Goal: Task Accomplishment & Management: Complete application form

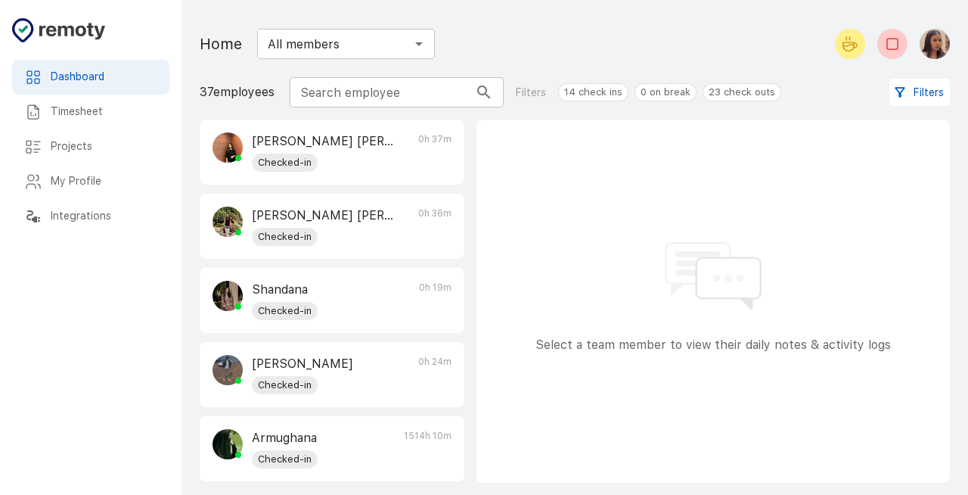
click at [94, 178] on h6 "My Profile" at bounding box center [104, 181] width 107 height 17
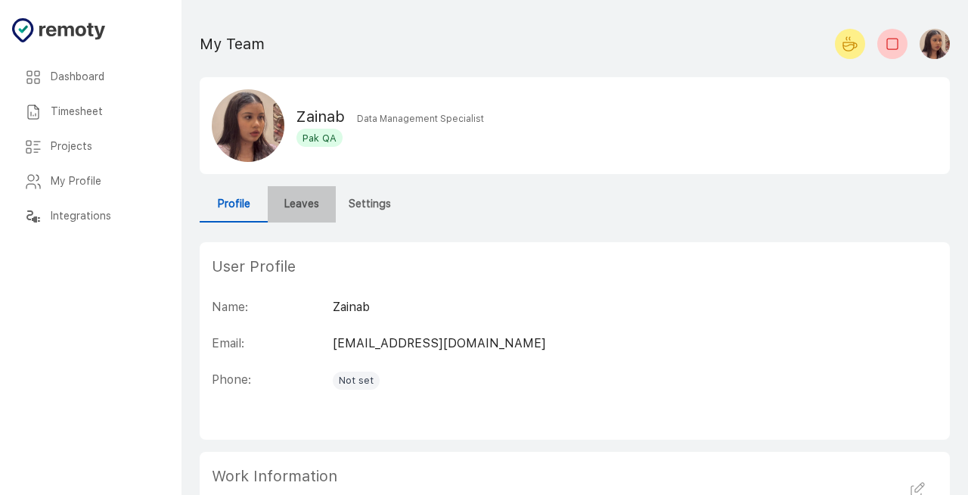
click at [278, 205] on button "Leaves" at bounding box center [302, 204] width 68 height 36
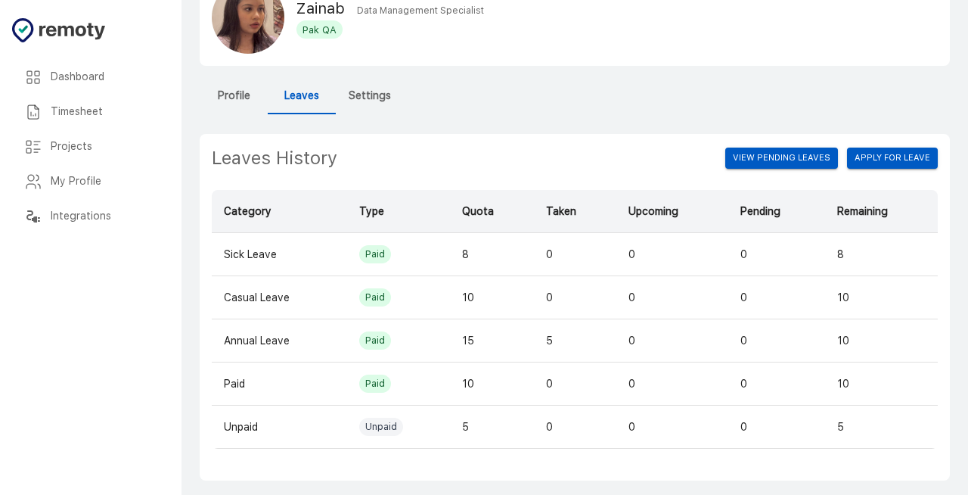
scroll to position [118, 0]
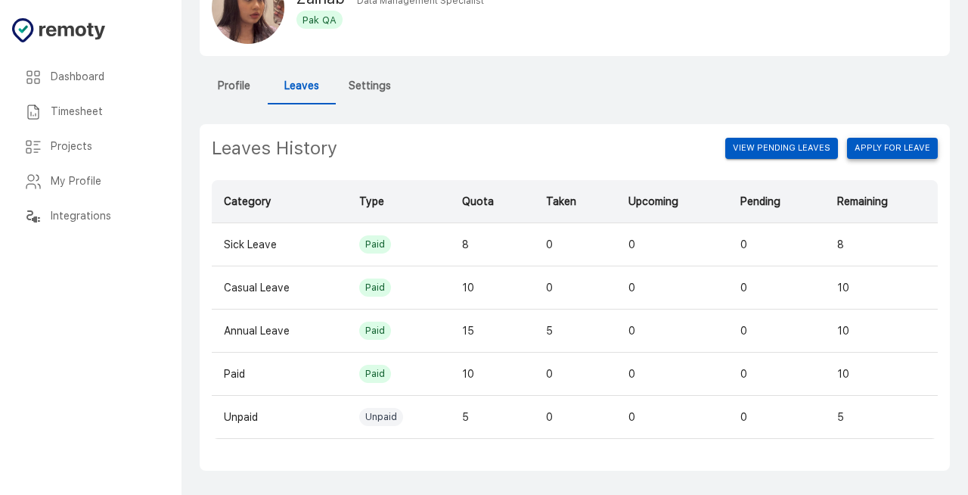
click at [878, 150] on button "Apply for leave" at bounding box center [892, 148] width 91 height 21
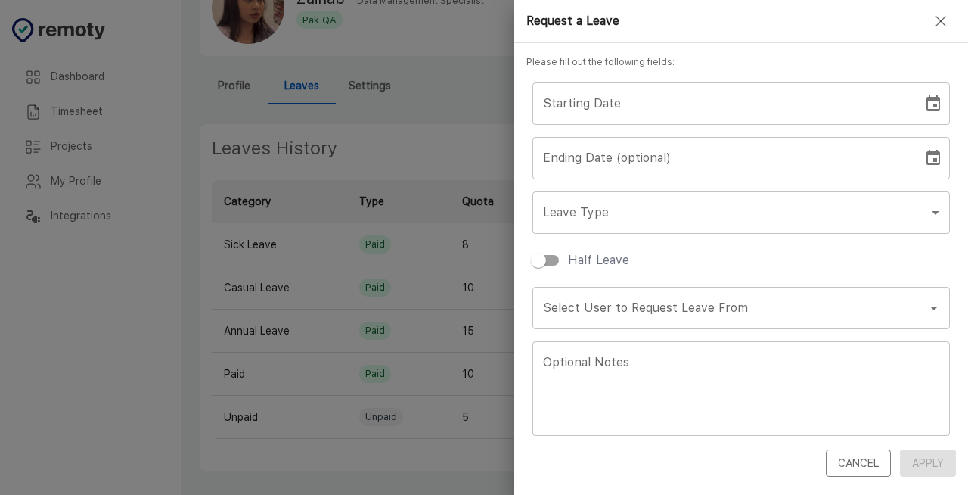
click at [939, 110] on icon "Choose date" at bounding box center [933, 104] width 18 height 18
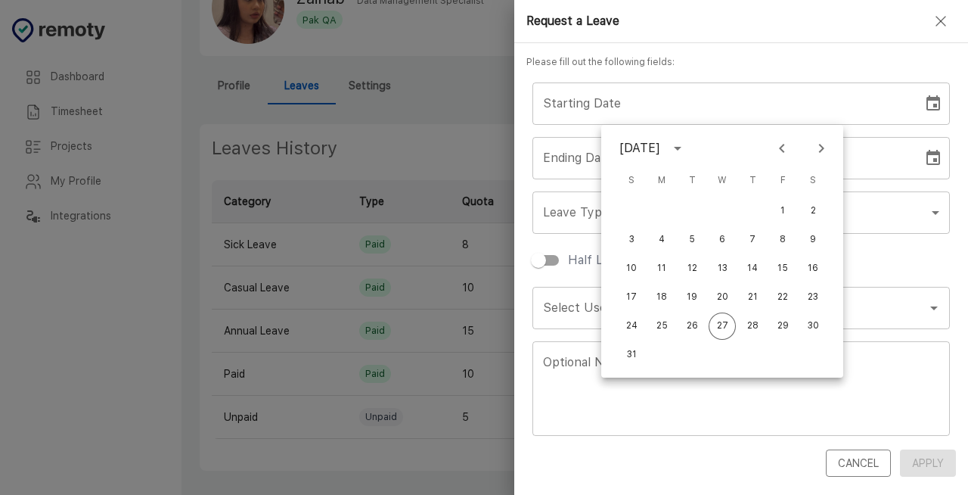
click at [815, 157] on icon "Next month" at bounding box center [821, 148] width 18 height 18
click at [788, 209] on button "5" at bounding box center [782, 210] width 27 height 27
type input "[DATE]"
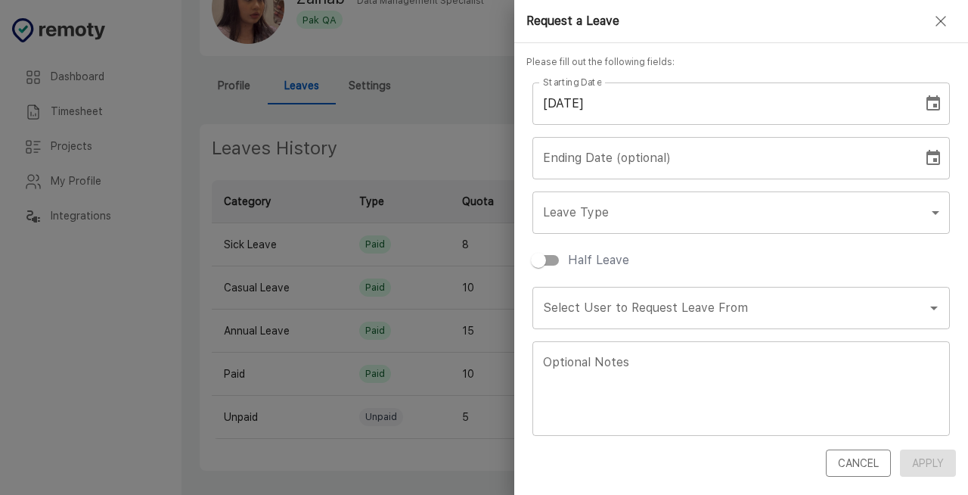
click at [862, 220] on body "Dashboard Timesheet Projects My Profile Integrations Dashboard Timesheet Projec…" at bounding box center [484, 188] width 968 height 613
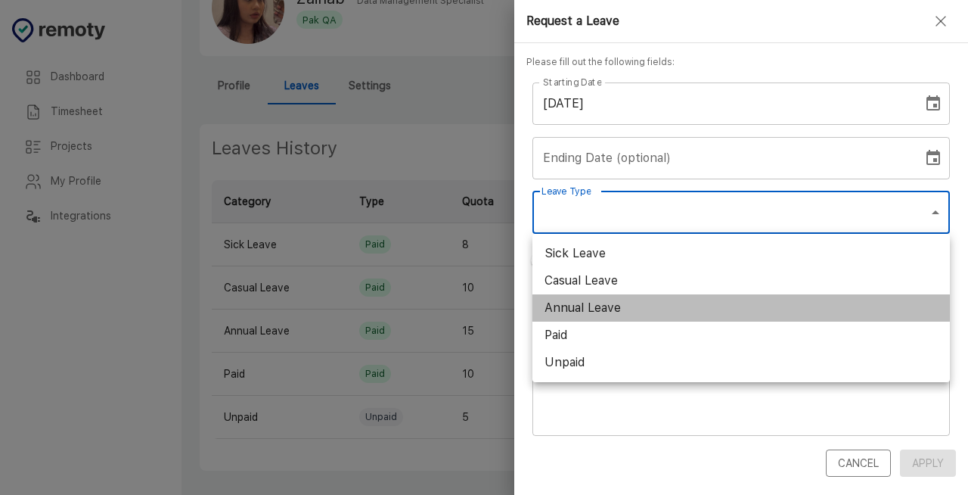
click at [800, 296] on li "Annual Leave" at bounding box center [740, 307] width 417 height 27
type input "Annual Leave"
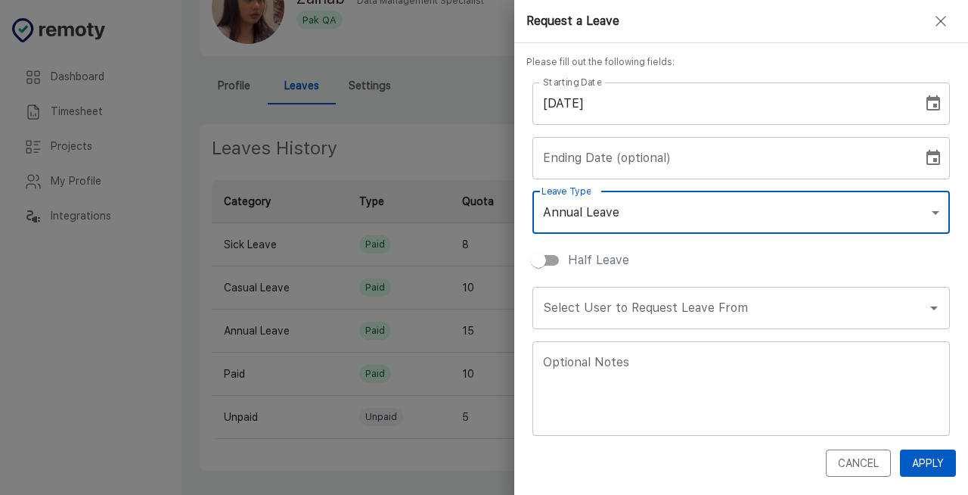
click at [555, 264] on input "Half Leave" at bounding box center [538, 260] width 86 height 29
checkbox input "true"
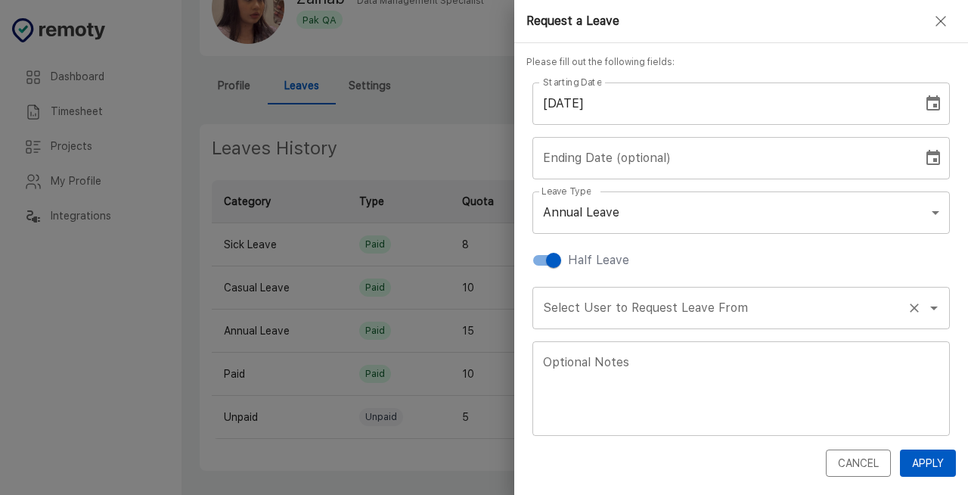
click at [692, 310] on input "Select User to Request Leave From" at bounding box center [719, 307] width 361 height 29
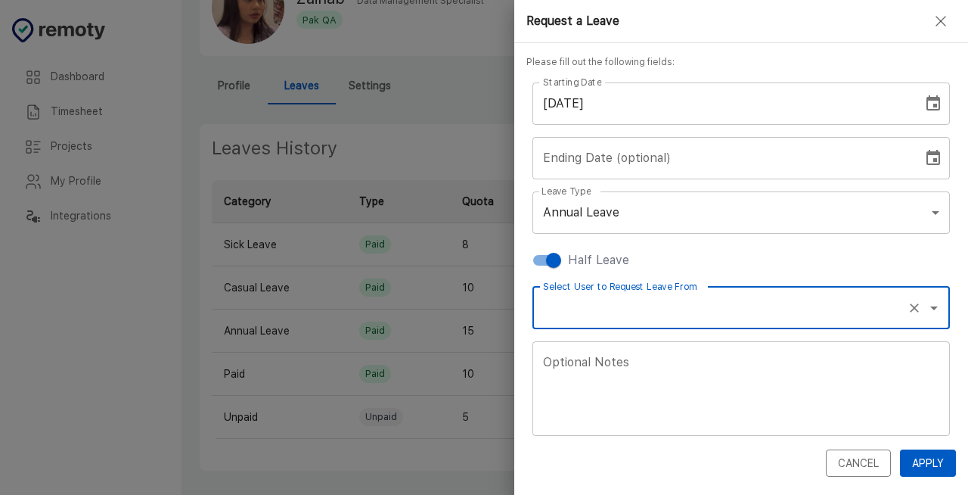
click at [669, 308] on input "Select User to Request Leave From" at bounding box center [719, 307] width 361 height 29
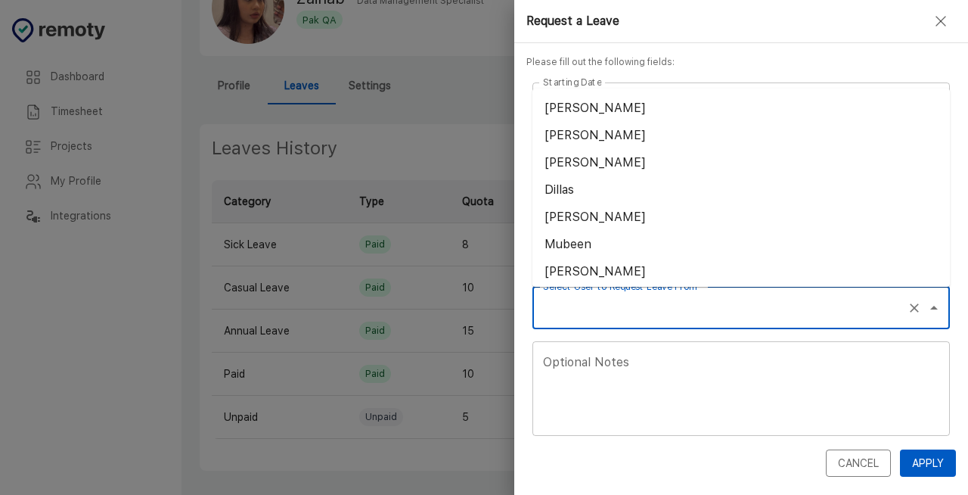
click at [669, 308] on input "Select User to Request Leave From" at bounding box center [719, 307] width 361 height 29
click at [613, 181] on li "[PERSON_NAME]" at bounding box center [740, 189] width 417 height 27
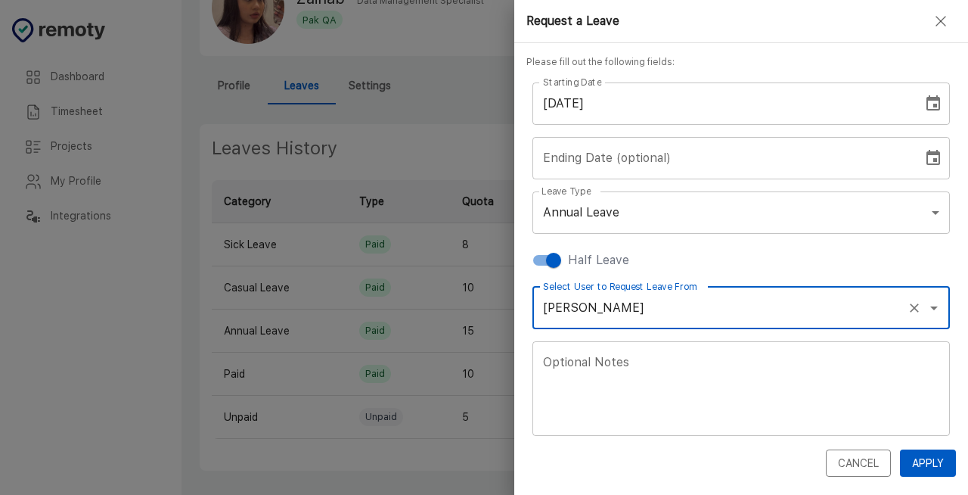
type input "[PERSON_NAME]"
click at [678, 371] on textarea "Optional Notes" at bounding box center [741, 388] width 396 height 70
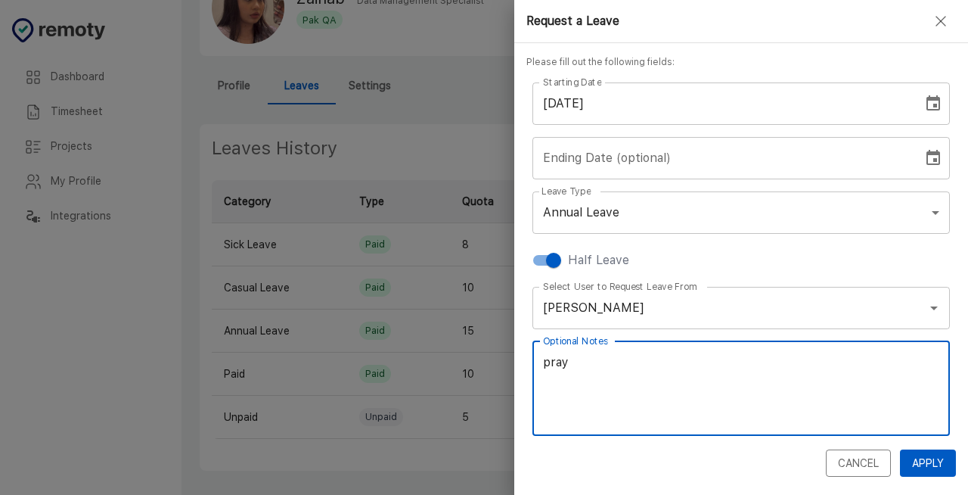
type textarea "🙏"
click at [923, 464] on button "Apply" at bounding box center [928, 463] width 56 height 28
checkbox input "false"
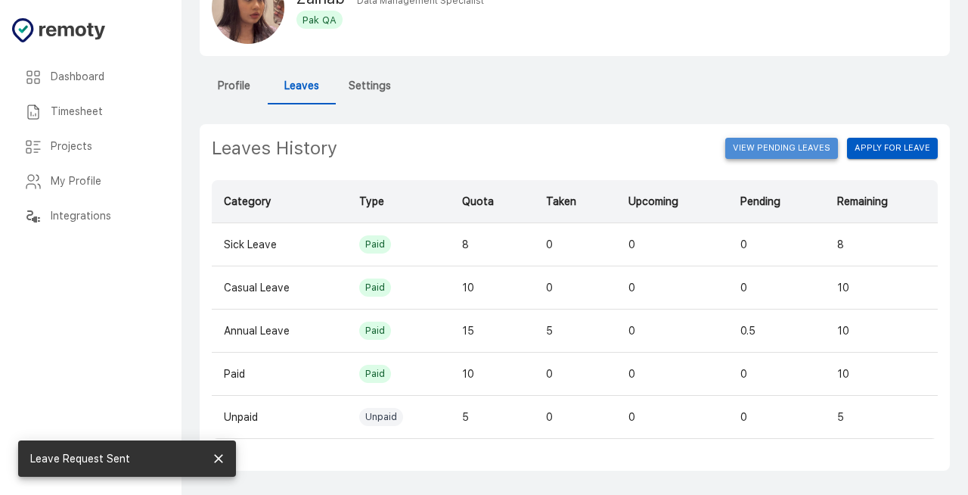
click at [822, 144] on button "View Pending Leaves" at bounding box center [781, 148] width 113 height 21
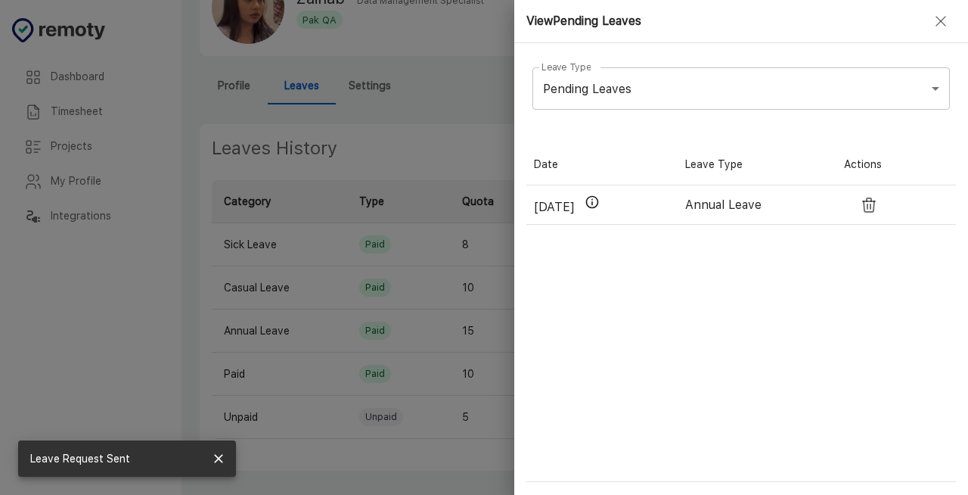
scroll to position [338, 430]
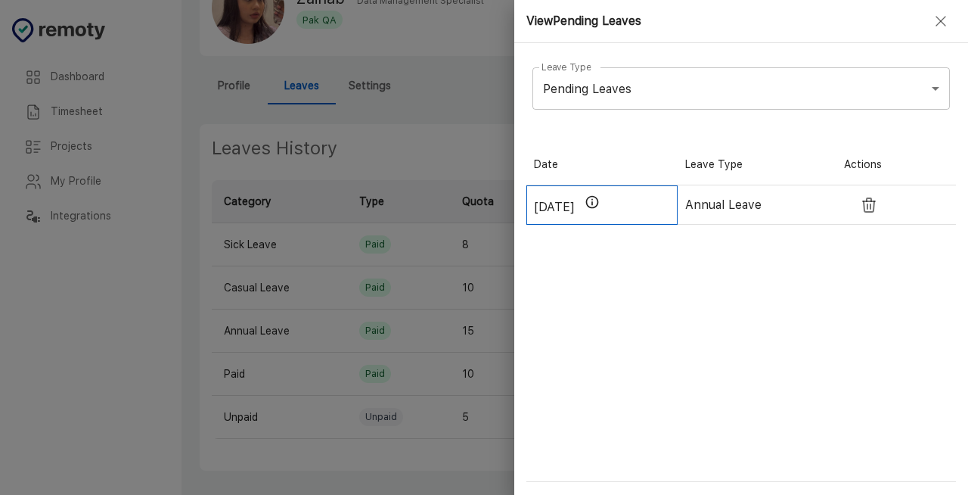
click at [600, 200] on icon at bounding box center [592, 202] width 15 height 18
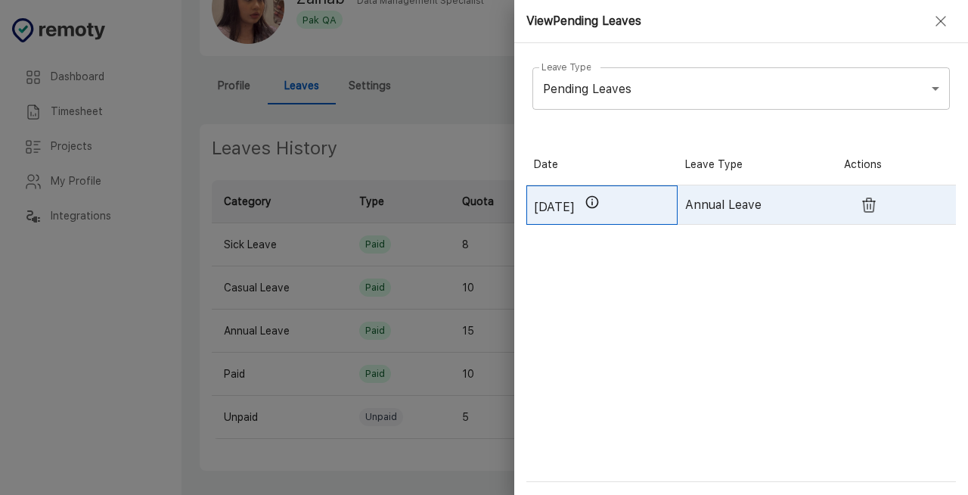
click at [600, 201] on icon at bounding box center [592, 202] width 15 height 18
click at [613, 288] on div "[DATE] Annual Leave" at bounding box center [741, 333] width 430 height 296
click at [600, 201] on icon at bounding box center [592, 202] width 15 height 18
click at [665, 272] on div "[DATE] Annual Leave" at bounding box center [741, 333] width 430 height 296
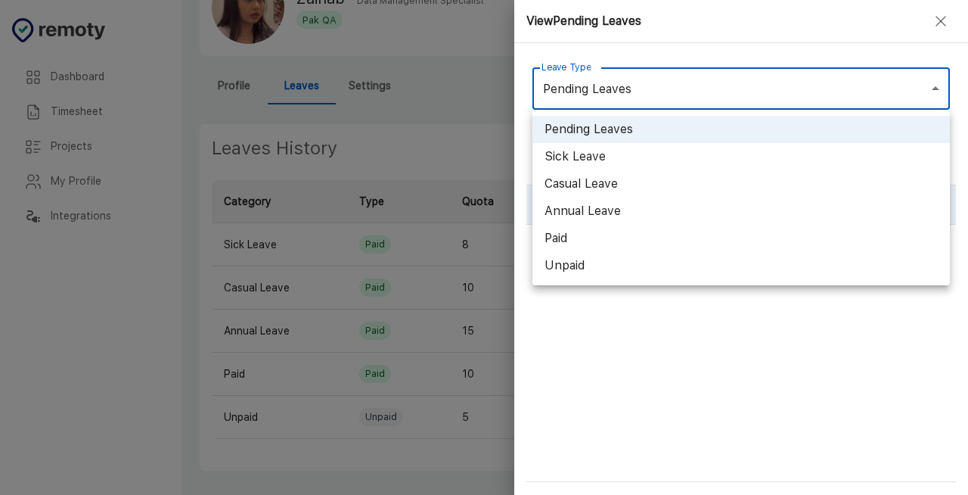
click at [867, 76] on body "Dashboard Timesheet Projects My Profile Integrations Dashboard Timesheet Projec…" at bounding box center [484, 188] width 968 height 613
click at [731, 406] on div at bounding box center [484, 247] width 968 height 495
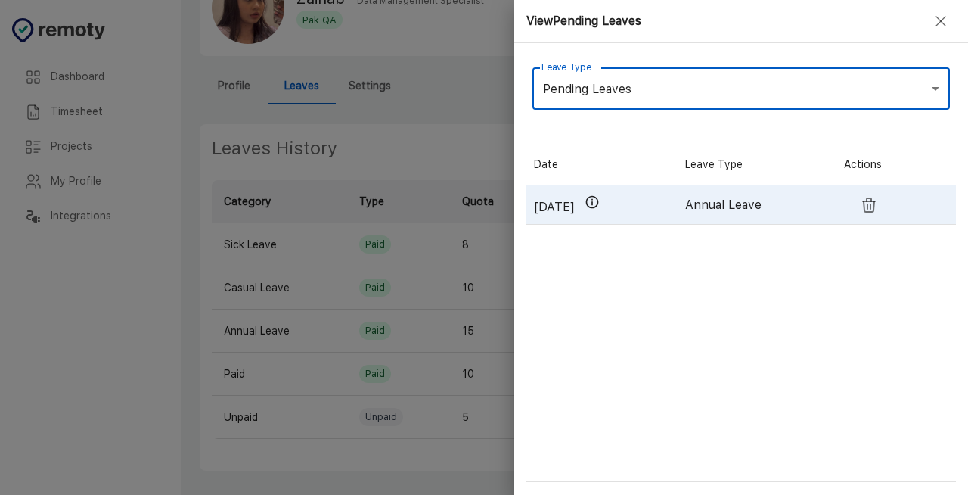
click at [938, 20] on icon "button" at bounding box center [941, 21] width 18 height 18
